Goal: Task Accomplishment & Management: Use online tool/utility

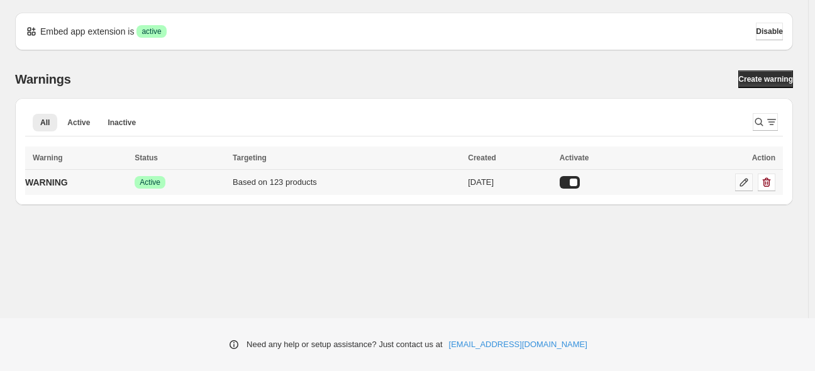
click at [742, 179] on icon at bounding box center [743, 182] width 13 height 13
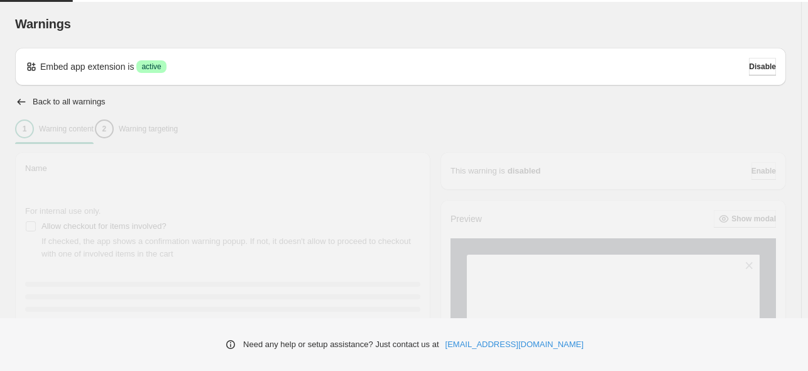
type input "*******"
type input "**********"
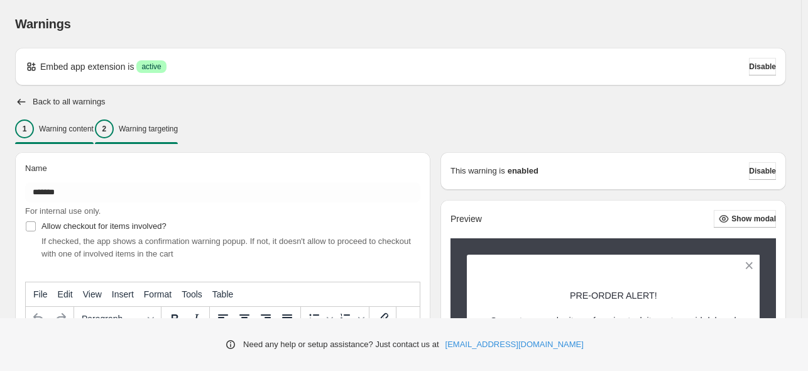
click at [133, 121] on div "2 Warning targeting" at bounding box center [136, 128] width 83 height 19
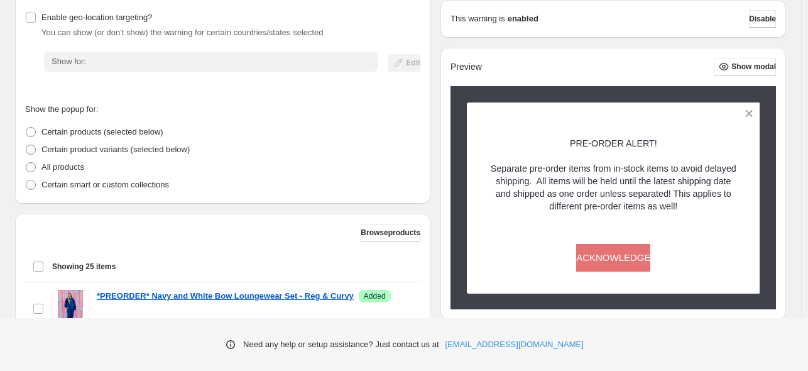
scroll to position [251, 0]
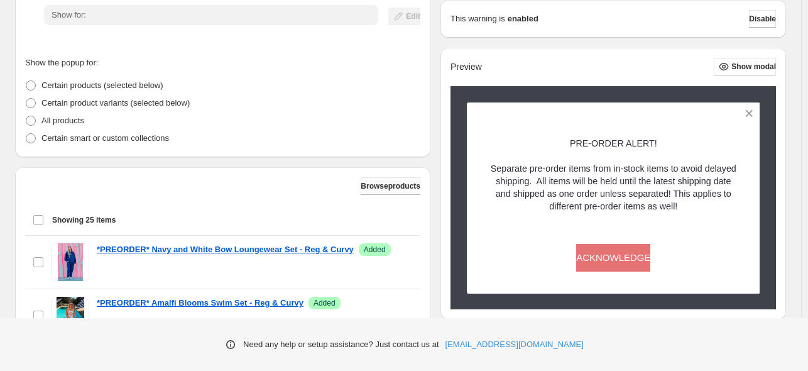
click at [381, 184] on span "Browse products" at bounding box center [391, 186] width 60 height 10
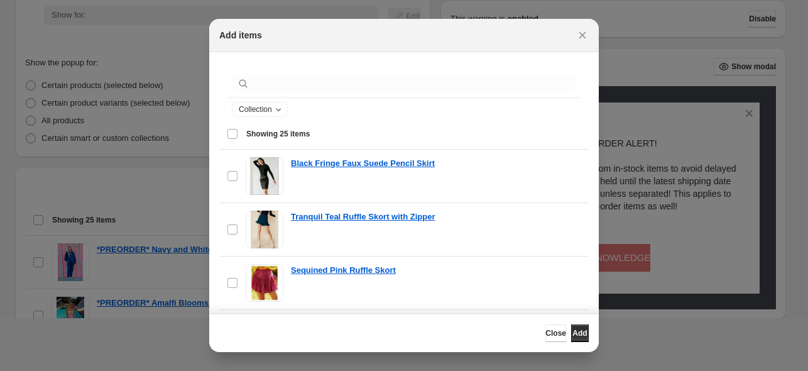
click at [311, 93] on div ":r19:" at bounding box center [404, 84] width 355 height 28
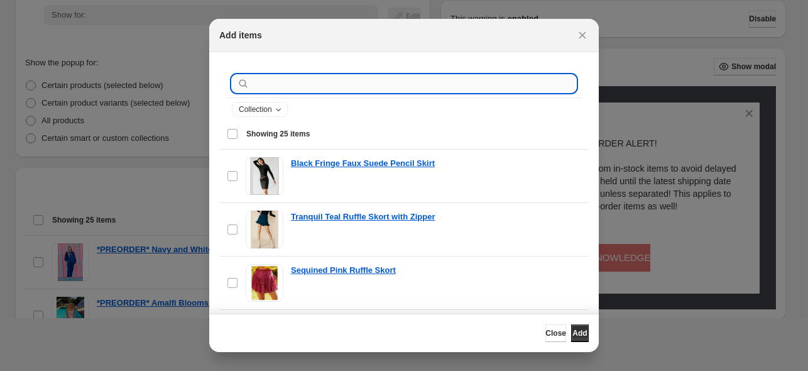
click at [311, 85] on input ":r19:" at bounding box center [414, 84] width 324 height 18
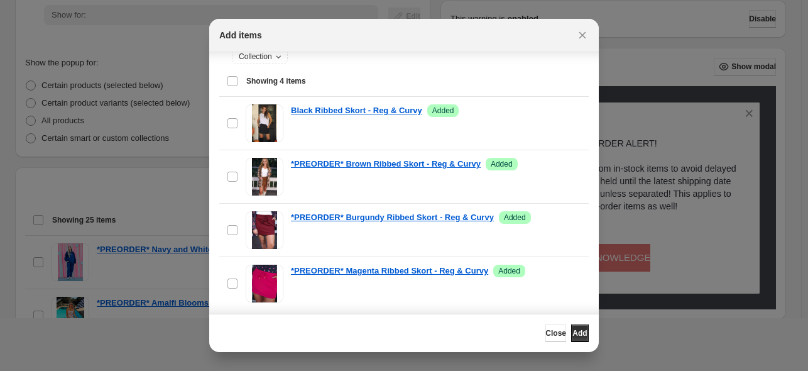
scroll to position [63, 0]
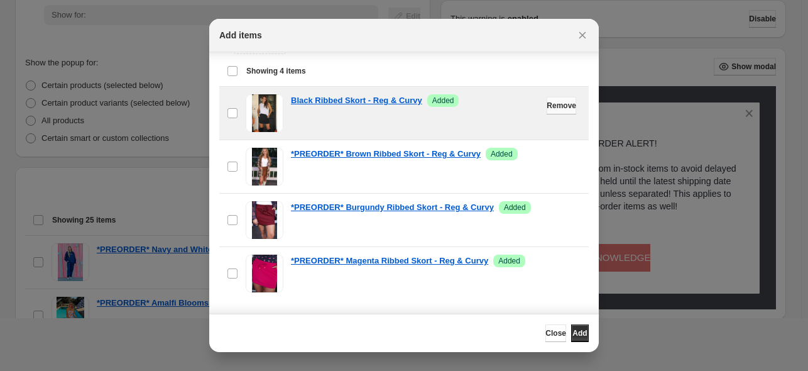
type input "**********"
click at [547, 110] on button "Remove" at bounding box center [562, 106] width 30 height 18
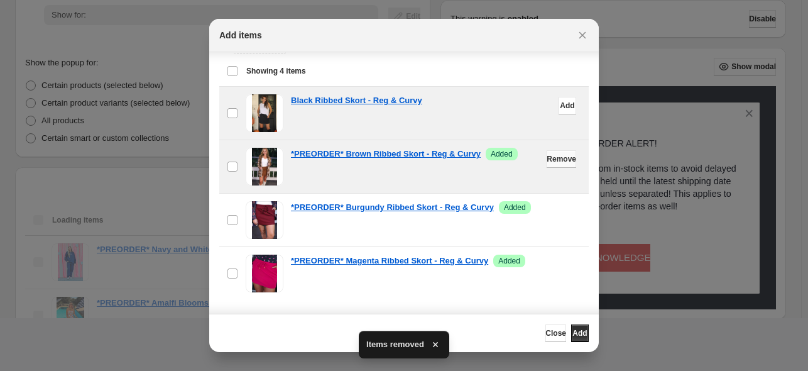
click at [547, 151] on button "Remove" at bounding box center [562, 159] width 30 height 18
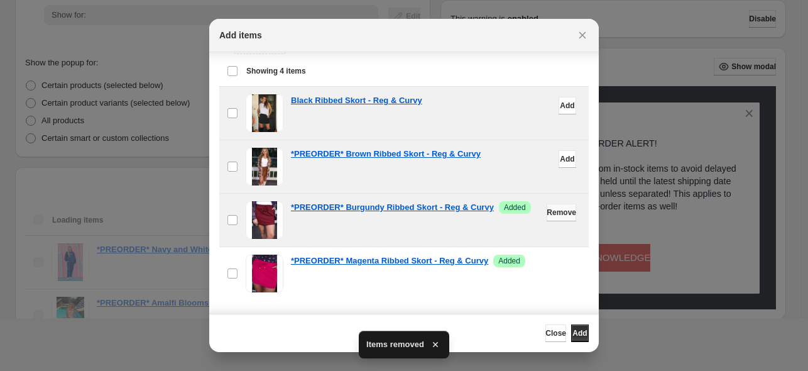
click at [551, 212] on span "Remove" at bounding box center [562, 212] width 30 height 10
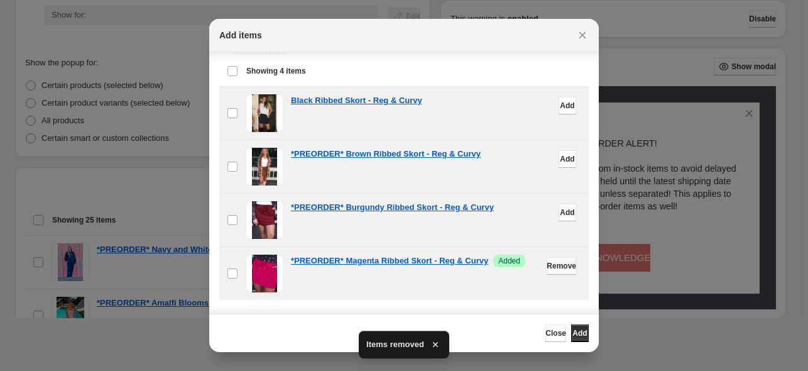
click at [547, 262] on span "Remove" at bounding box center [562, 266] width 30 height 10
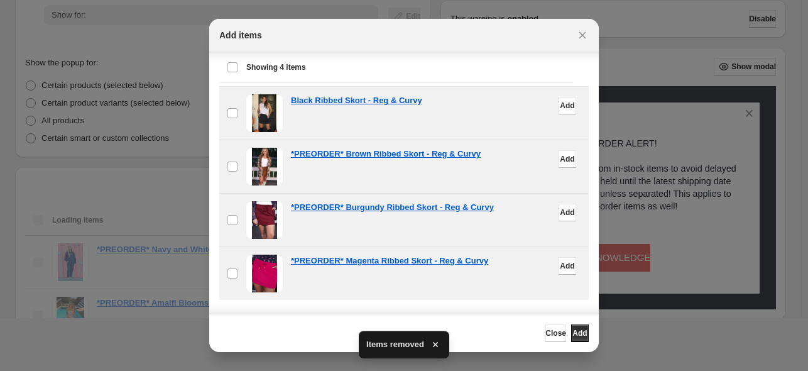
scroll to position [111, 0]
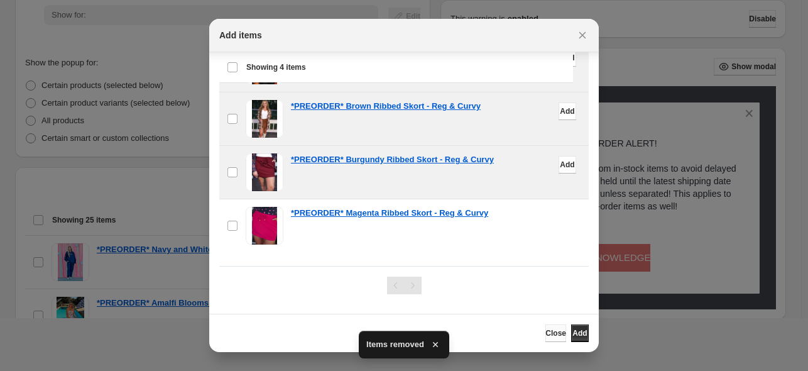
click at [546, 329] on span "Close" at bounding box center [556, 333] width 21 height 10
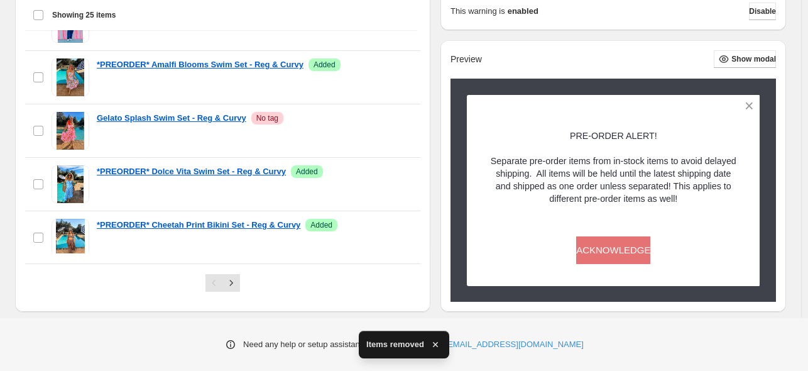
scroll to position [512, 0]
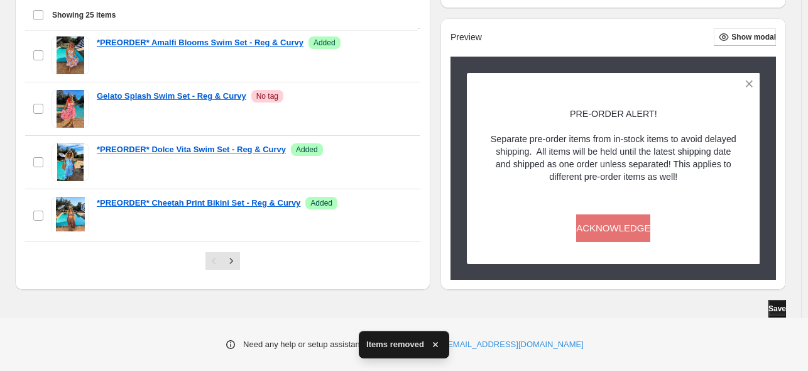
click at [781, 304] on span "Save" at bounding box center [778, 309] width 18 height 10
